Goal: Task Accomplishment & Management: Use online tool/utility

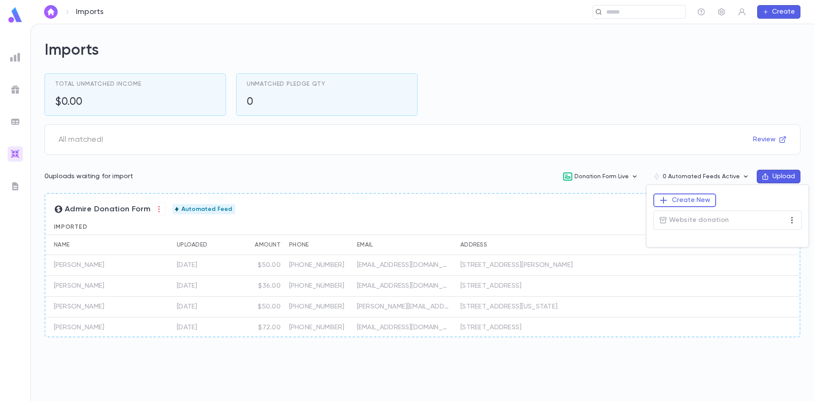
click at [669, 119] on div at bounding box center [407, 200] width 814 height 401
click at [777, 205] on button "See All" at bounding box center [771, 209] width 39 height 14
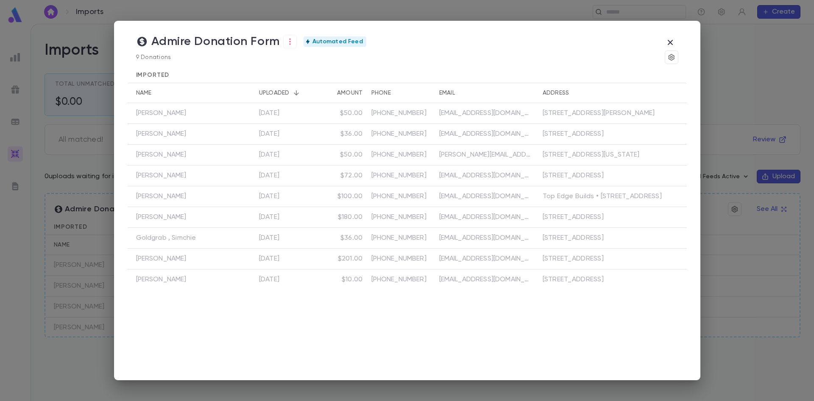
click at [725, 47] on div "Admire Donation Form Automated Feed 9 Donations Imported Name Uploaded Amount P…" at bounding box center [407, 200] width 814 height 401
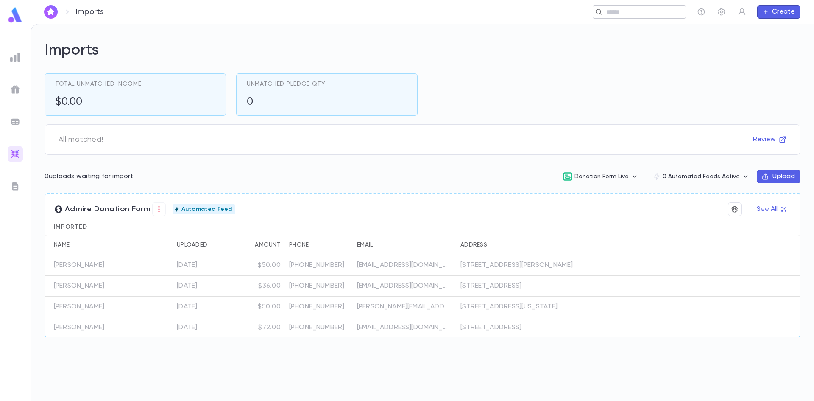
click at [616, 17] on div "​" at bounding box center [639, 12] width 93 height 14
type input "*********"
click at [640, 128] on div "All matched! Review" at bounding box center [423, 139] width 756 height 31
click at [11, 121] on img at bounding box center [15, 122] width 10 height 10
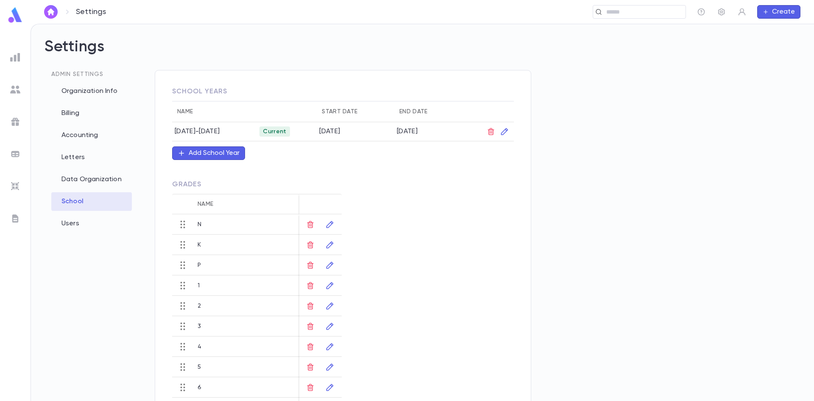
click at [18, 52] on img at bounding box center [15, 57] width 10 height 10
